Goal: Browse casually

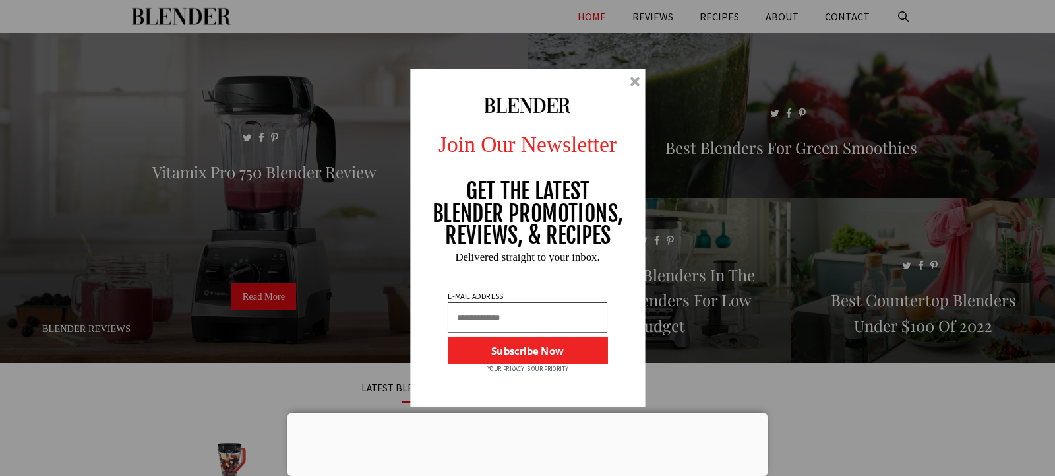
click at [633, 86] on div at bounding box center [635, 82] width 10 height 10
